Goal: Information Seeking & Learning: Find contact information

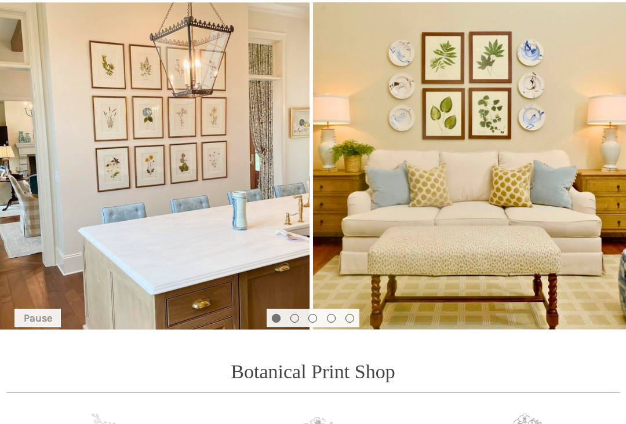
scroll to position [103, 0]
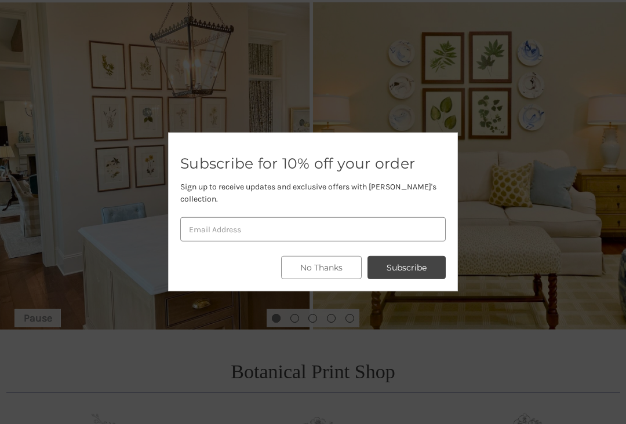
click at [339, 272] on button "No Thanks" at bounding box center [321, 267] width 81 height 23
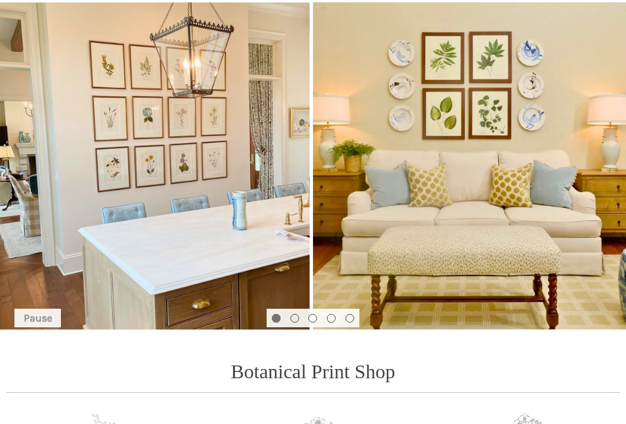
click at [297, 323] on button "Go to slide 2 of 5" at bounding box center [294, 318] width 9 height 9
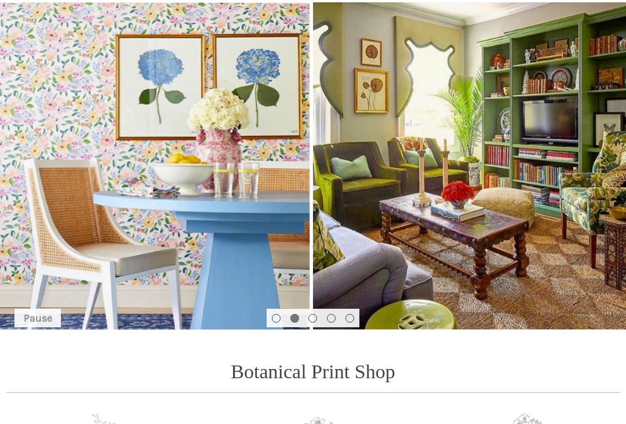
click at [315, 320] on button "Go to slide 3 of 5" at bounding box center [312, 318] width 9 height 9
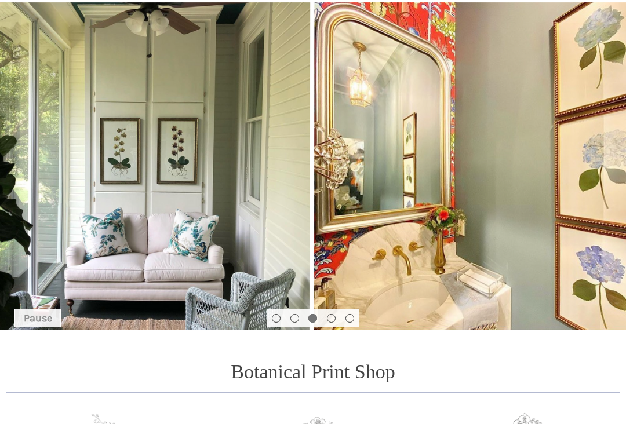
click at [335, 319] on button "Go to slide 4 of 5" at bounding box center [331, 318] width 9 height 9
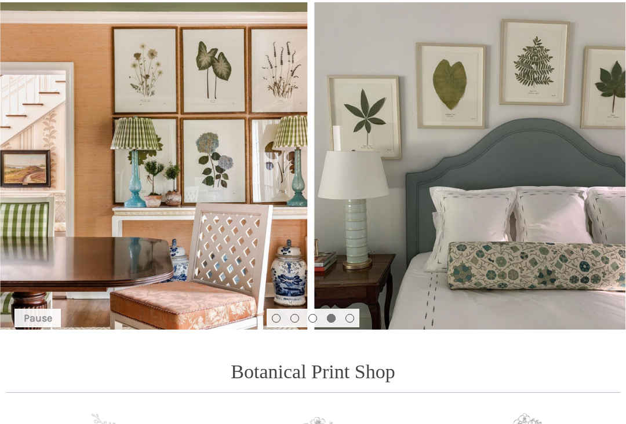
click at [313, 319] on button "Go to slide 3 of 5" at bounding box center [312, 318] width 9 height 9
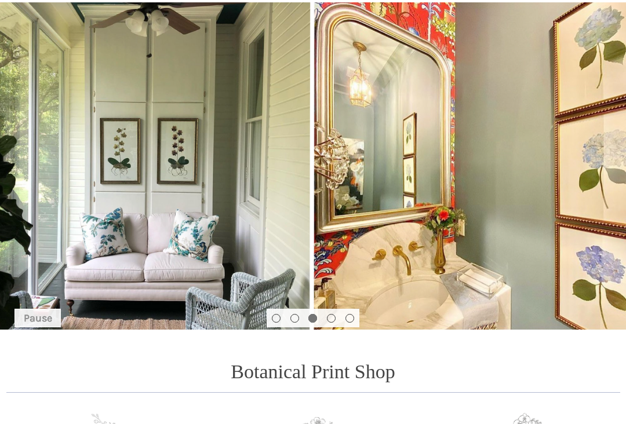
click at [334, 315] on button "Go to slide 4 of 5" at bounding box center [331, 318] width 9 height 9
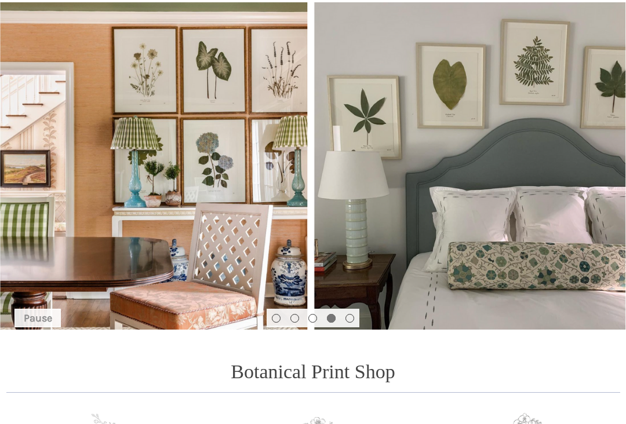
click at [352, 319] on button "Go to slide 5 of 5" at bounding box center [349, 318] width 9 height 9
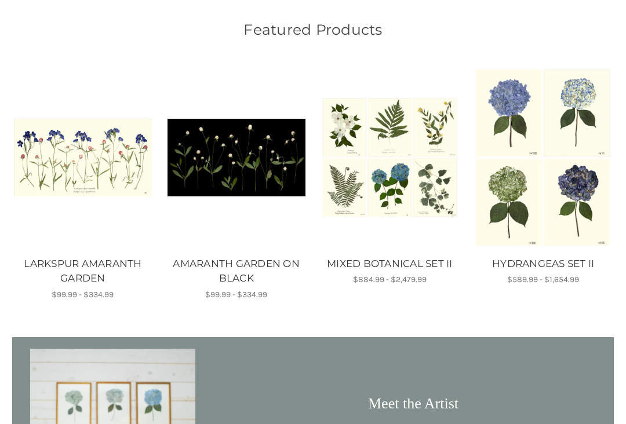
scroll to position [691, 0]
click at [114, 159] on img "LARKSPUR AMARANTH GARDEN, Price range from $99.99 to $334.99\a\a" at bounding box center [83, 158] width 138 height 78
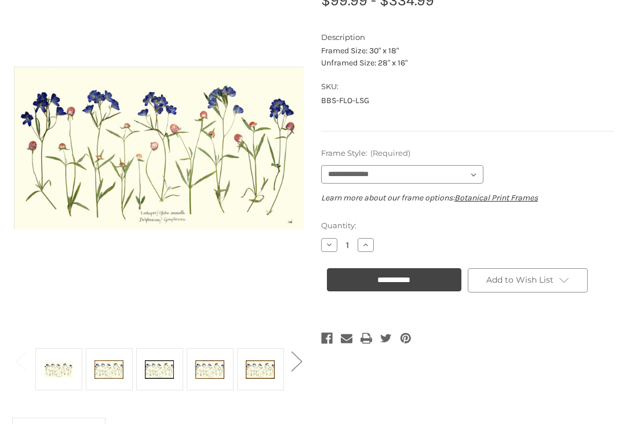
scroll to position [168, 0]
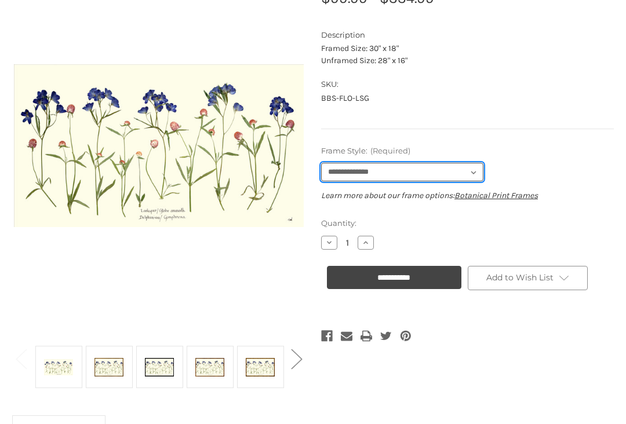
click at [482, 172] on select "**********" at bounding box center [402, 172] width 162 height 19
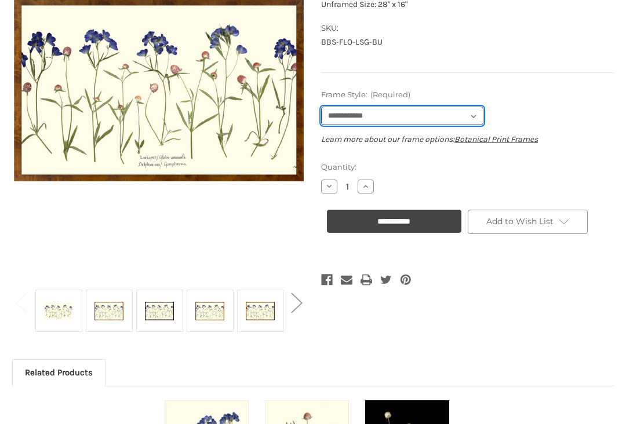
scroll to position [224, 0]
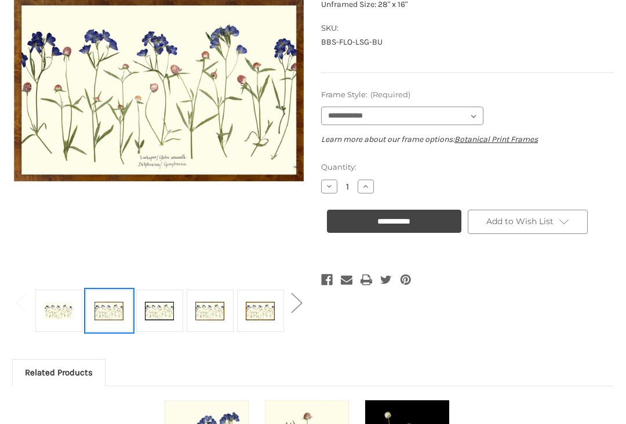
click at [111, 307] on img at bounding box center [108, 311] width 29 height 39
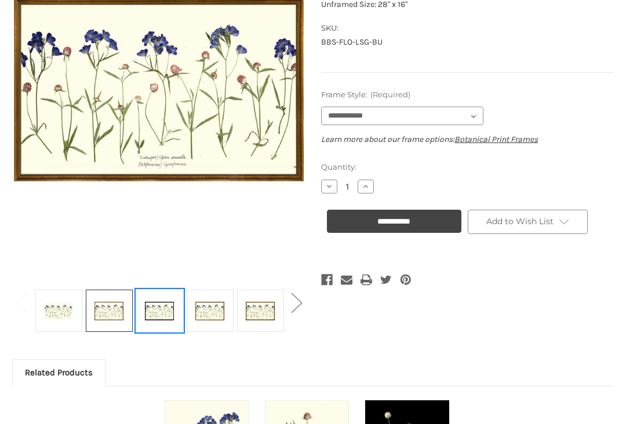
click at [164, 308] on img at bounding box center [159, 311] width 29 height 39
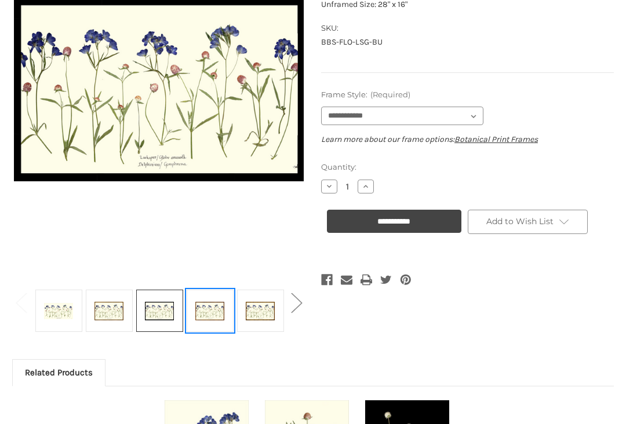
click at [216, 310] on img at bounding box center [209, 311] width 29 height 39
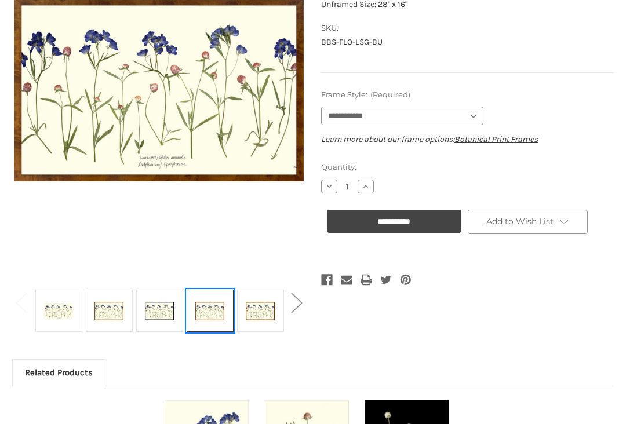
click at [272, 308] on img at bounding box center [260, 311] width 29 height 39
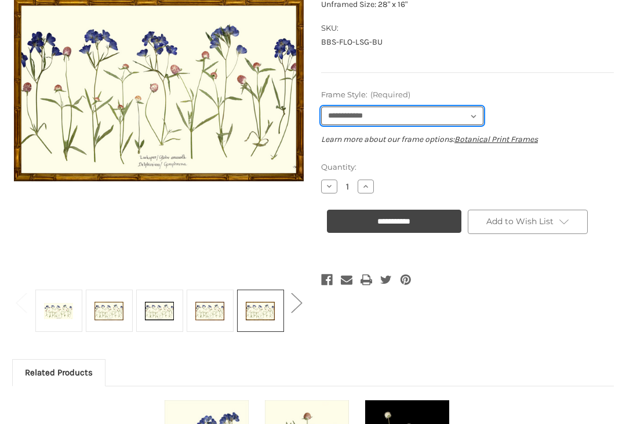
click at [479, 118] on select "**********" at bounding box center [402, 116] width 162 height 19
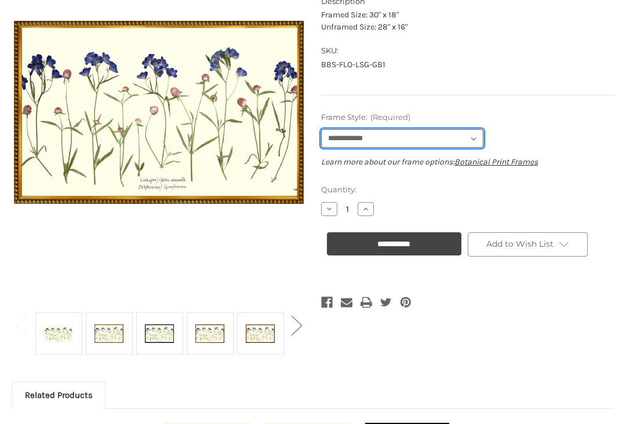
scroll to position [202, 0]
click at [480, 140] on select "**********" at bounding box center [402, 138] width 162 height 19
click at [480, 142] on select "**********" at bounding box center [402, 138] width 162 height 19
select select "****"
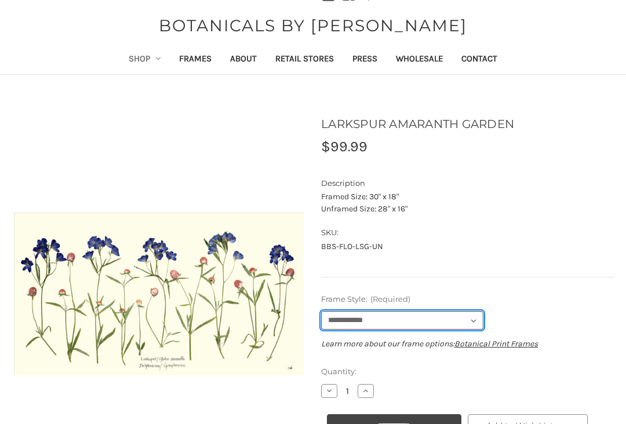
scroll to position [0, 0]
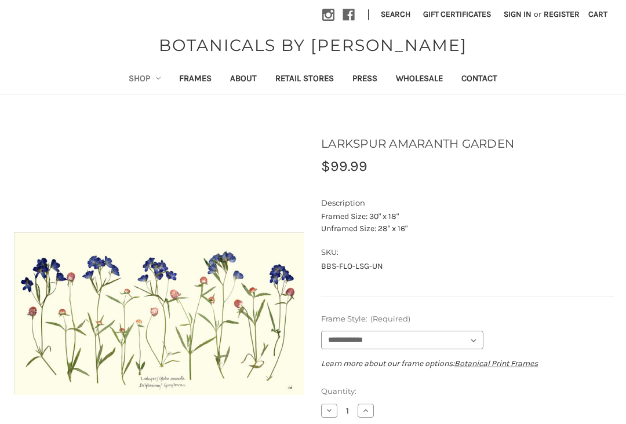
click at [320, 75] on link "Retail Stores" at bounding box center [304, 79] width 77 height 28
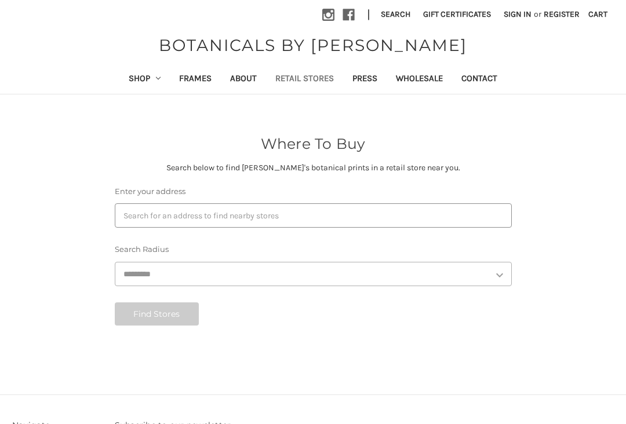
select select "***"
click at [183, 320] on button "Find Stores" at bounding box center [157, 314] width 85 height 23
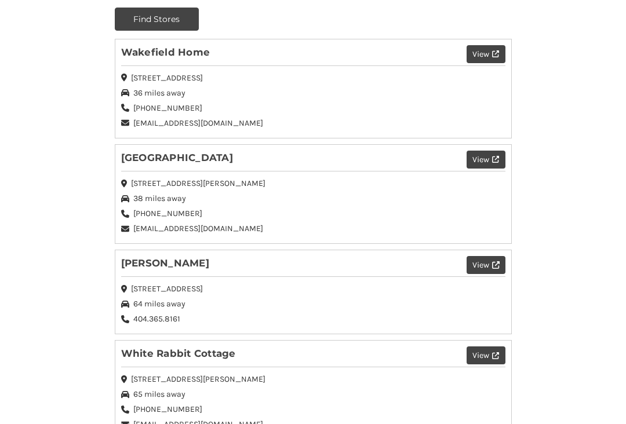
scroll to position [295, 0]
click at [504, 161] on button "View" at bounding box center [486, 160] width 38 height 18
click at [481, 166] on button "View" at bounding box center [486, 160] width 38 height 18
click at [493, 166] on button "View" at bounding box center [486, 160] width 38 height 18
click at [209, 165] on li "Galleria Riverside View 1658 Rollins Way, Columbus, GA 38 miles away 706-653-19…" at bounding box center [313, 194] width 397 height 100
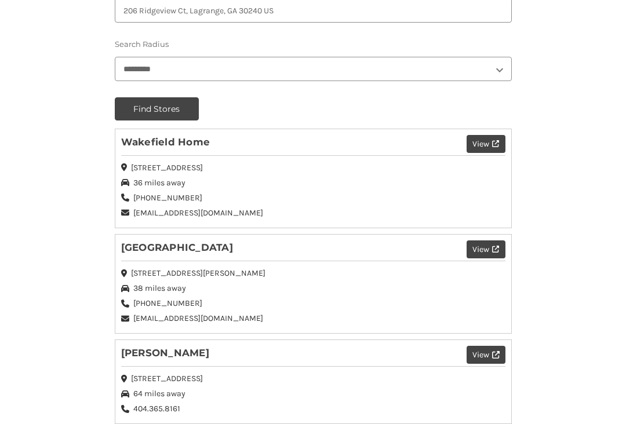
scroll to position [207, 0]
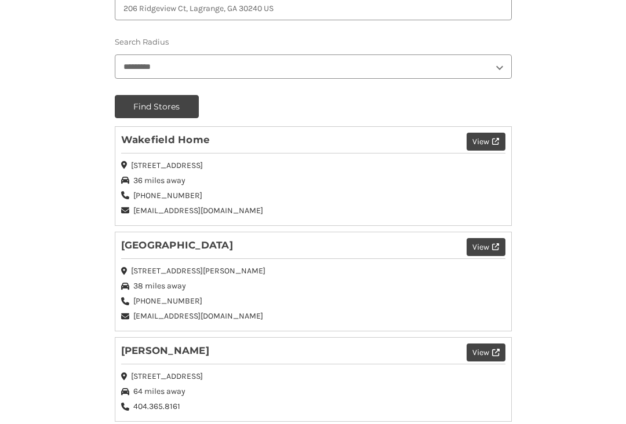
click at [490, 252] on button "View" at bounding box center [486, 247] width 38 height 18
click at [479, 254] on button "View" at bounding box center [486, 247] width 38 height 18
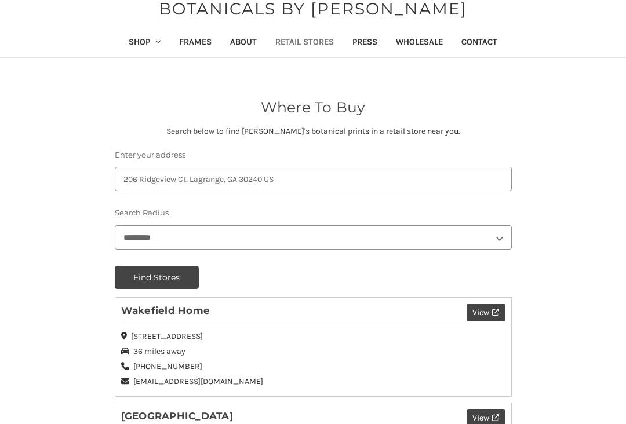
scroll to position [0, 0]
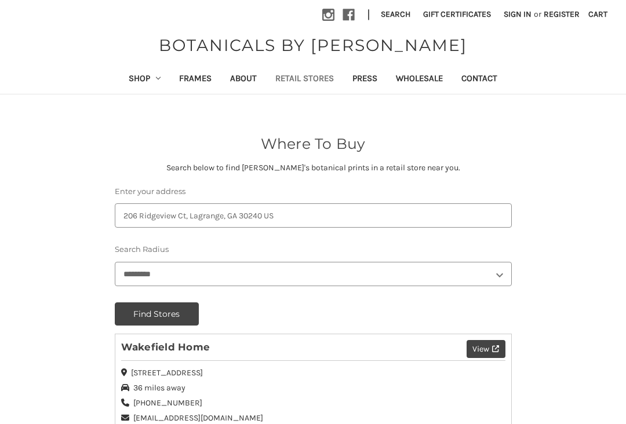
click at [156, 78] on icon "Shop" at bounding box center [158, 78] width 5 height 5
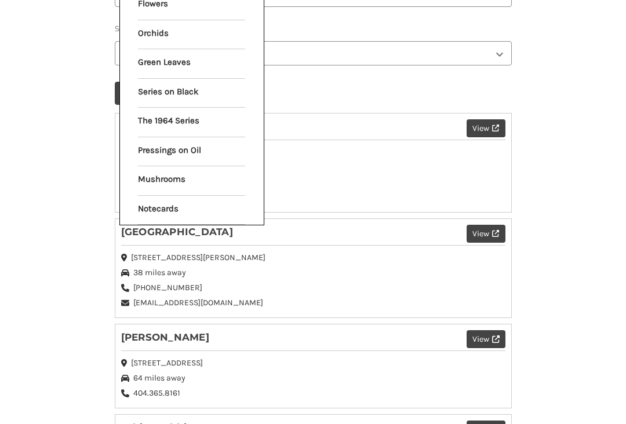
scroll to position [221, 0]
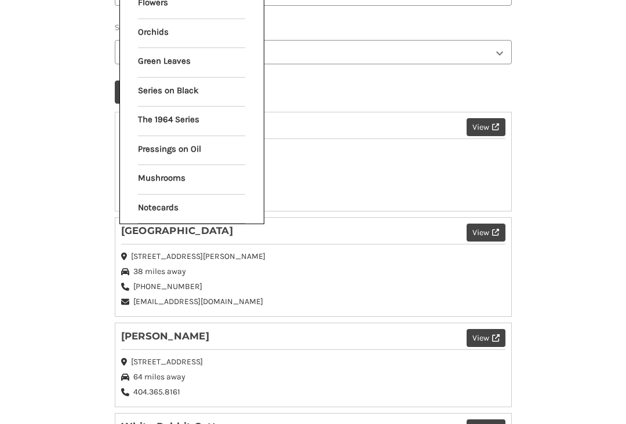
click at [188, 170] on link "Mushrooms" at bounding box center [191, 180] width 107 height 29
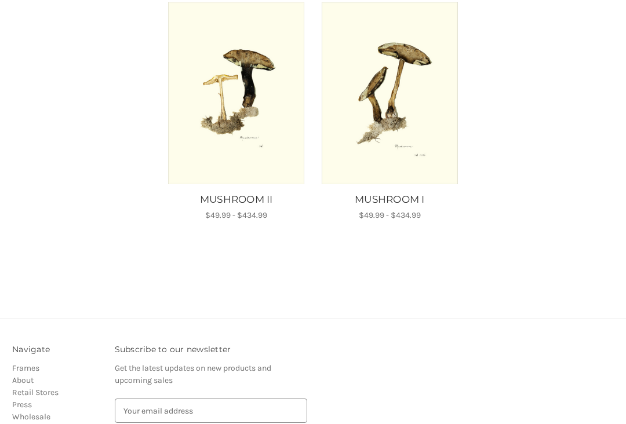
scroll to position [223, 0]
click at [264, 145] on img "MUSHROOM II, Price range from $49.99 to $434.99\a\a" at bounding box center [236, 92] width 138 height 181
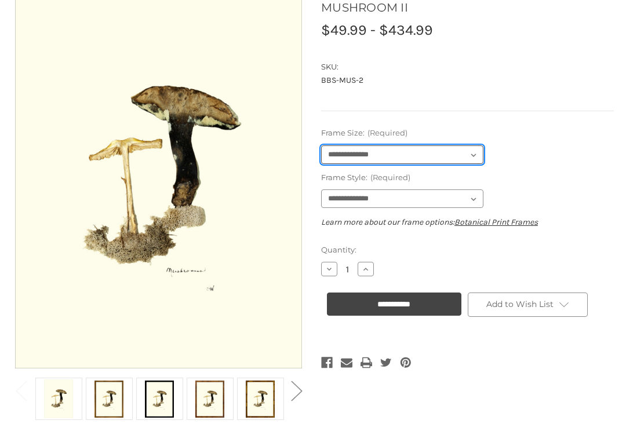
click at [480, 157] on select "**********" at bounding box center [402, 155] width 162 height 19
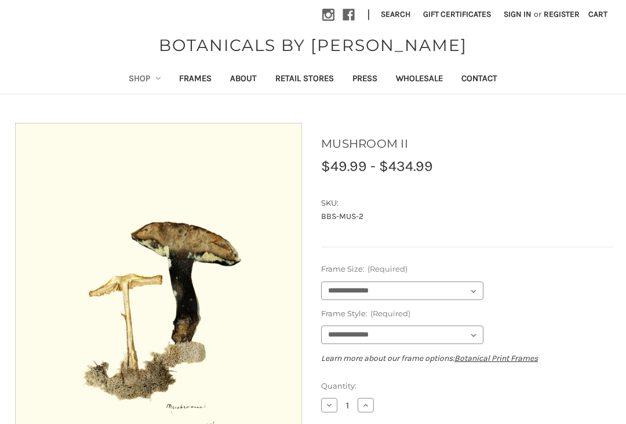
click at [374, 82] on link "Press" at bounding box center [364, 79] width 43 height 28
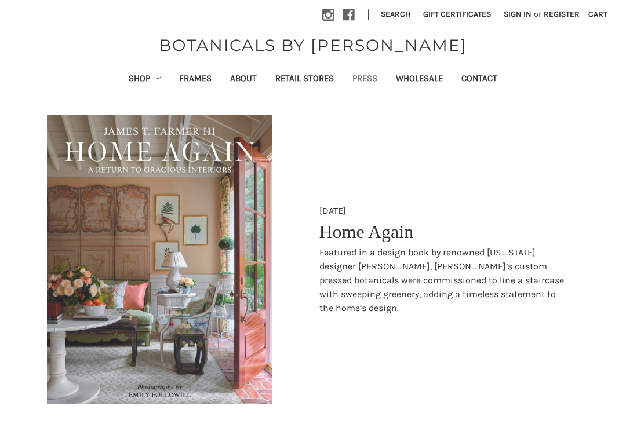
click at [156, 77] on icon "Shop" at bounding box center [158, 78] width 5 height 5
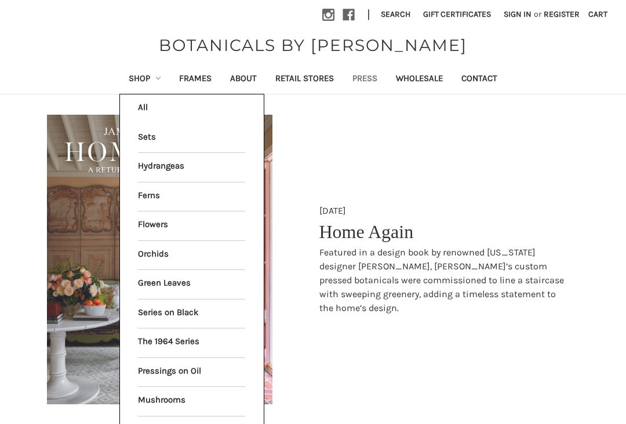
click at [188, 167] on link "Hydrangeas" at bounding box center [191, 167] width 107 height 29
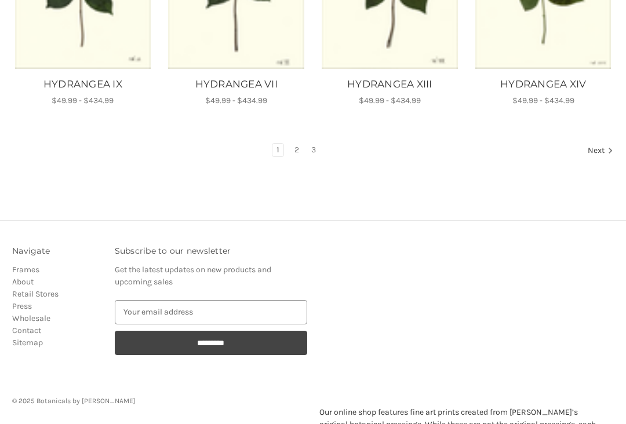
scroll to position [828, 0]
click at [296, 153] on link "2" at bounding box center [296, 149] width 13 height 13
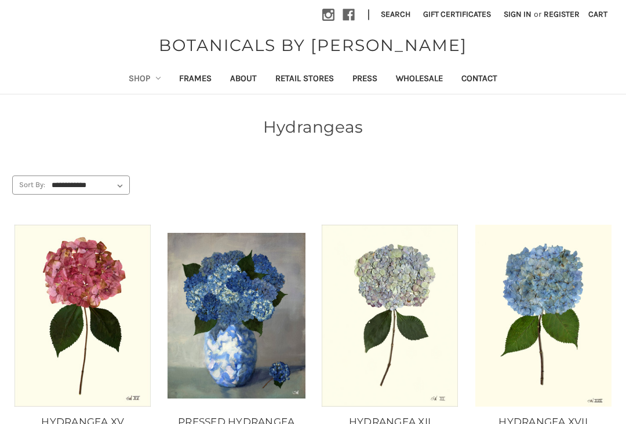
click at [242, 82] on link "About" at bounding box center [243, 79] width 45 height 28
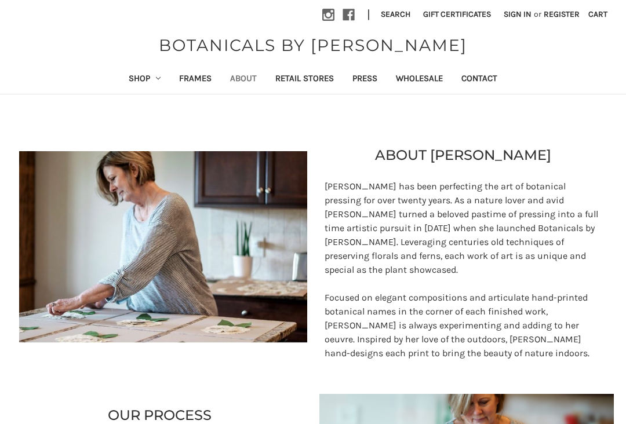
click at [245, 81] on link "About" at bounding box center [243, 79] width 45 height 28
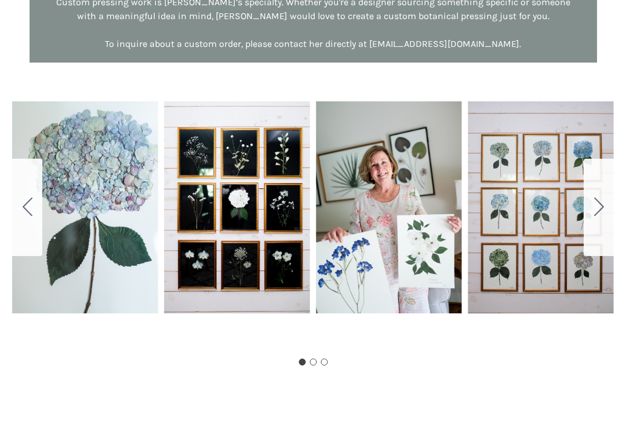
scroll to position [668, 0]
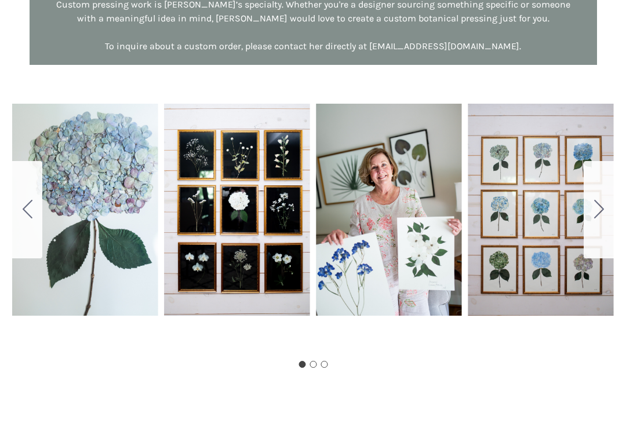
click at [602, 213] on icon "Go to slide 2" at bounding box center [599, 210] width 10 height 19
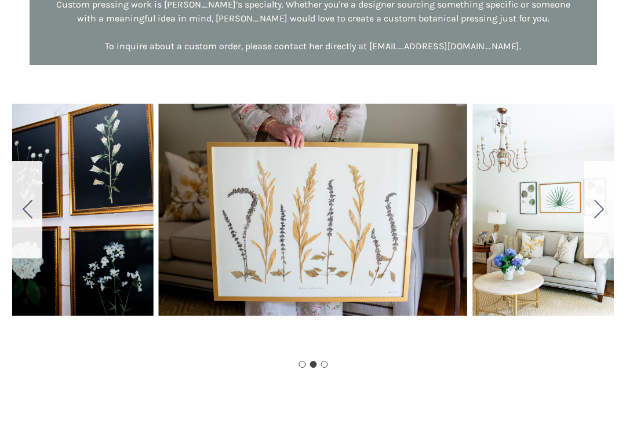
click at [601, 215] on icon "Go to slide 3" at bounding box center [599, 210] width 10 height 19
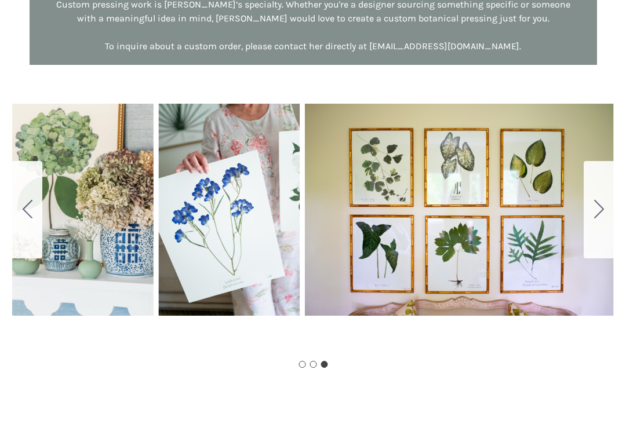
click at [602, 211] on icon "Go to slide 1" at bounding box center [599, 210] width 10 height 19
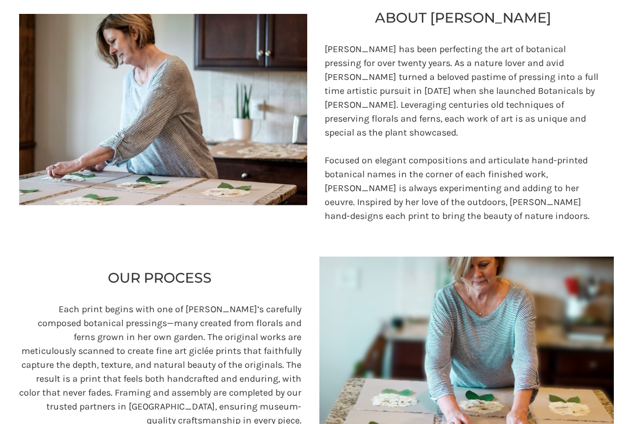
scroll to position [136, 0]
